Goal: Check status: Check status

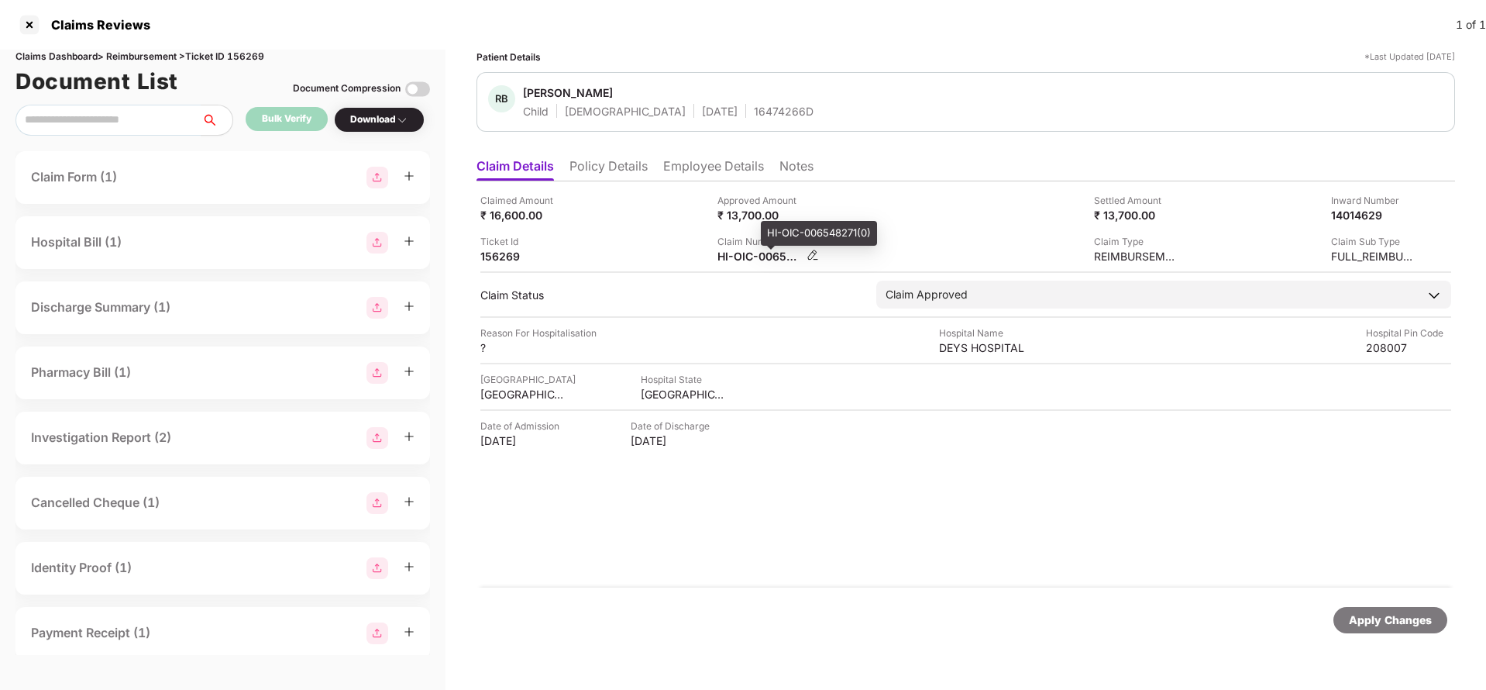
click at [745, 252] on div "HI-OIC-006548271(0)" at bounding box center [759, 256] width 85 height 15
copy div
click at [1361, 614] on div "Apply Changes" at bounding box center [1390, 619] width 83 height 17
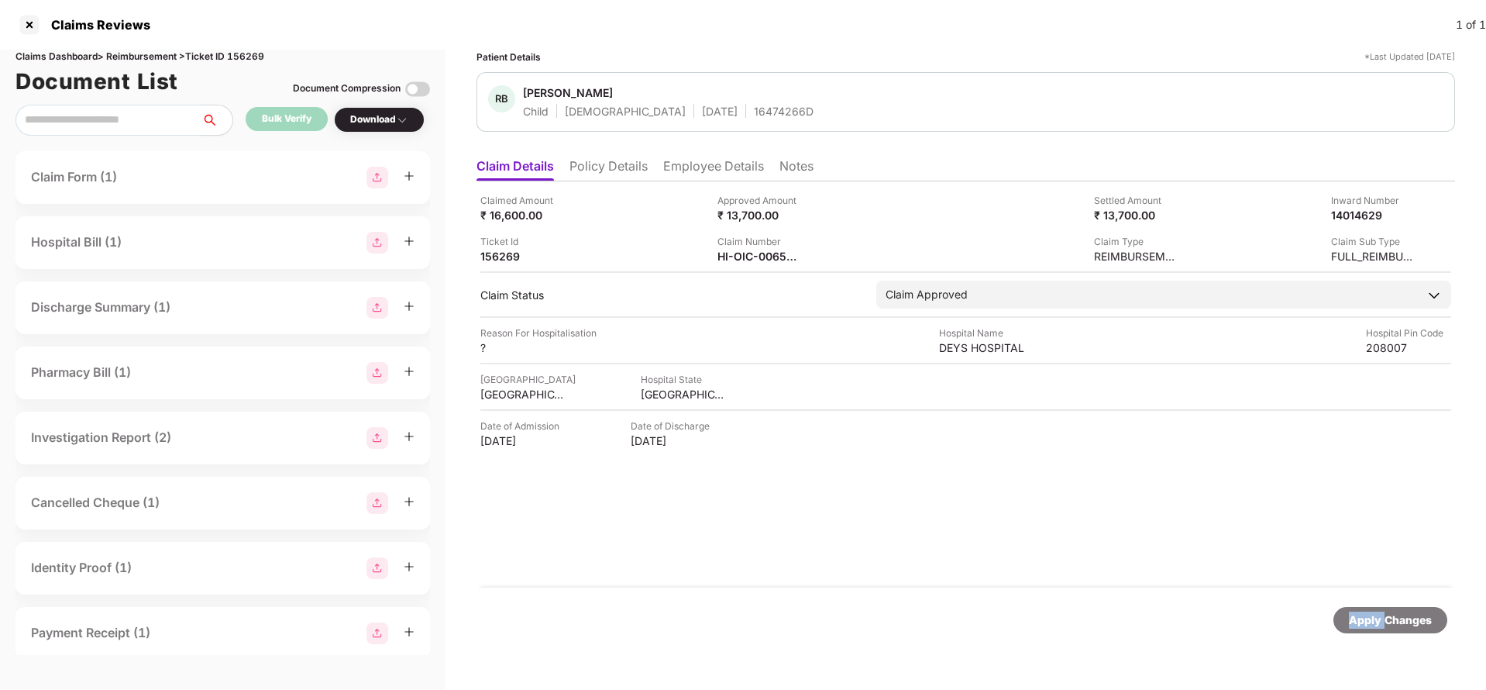
click at [1361, 614] on div "Apply Changes" at bounding box center [1390, 619] width 83 height 17
click at [243, 63] on div "Claims Dashboard > Reimbursement > Ticket ID 156269" at bounding box center [222, 57] width 414 height 15
copy div "156269"
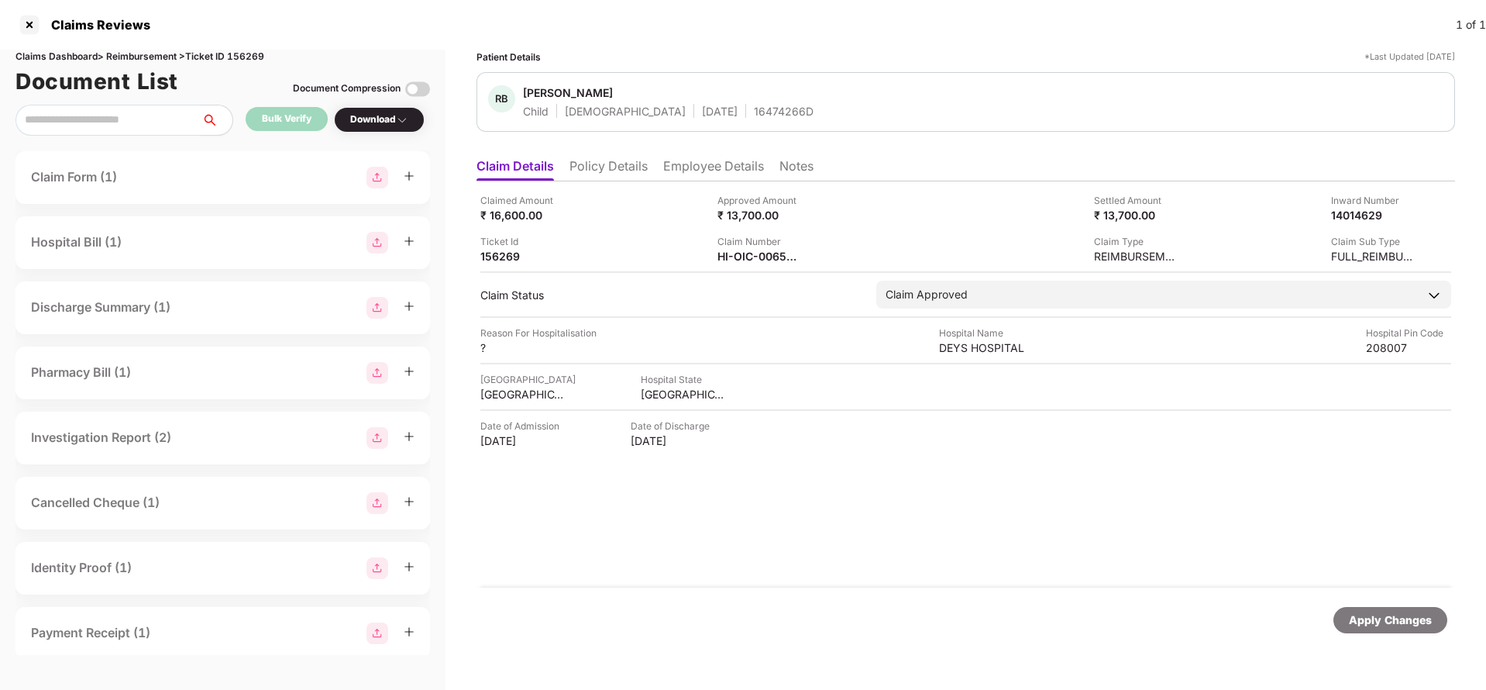
click at [1374, 627] on div "Apply Changes" at bounding box center [1390, 619] width 83 height 17
